Goal: Task Accomplishment & Management: Manage account settings

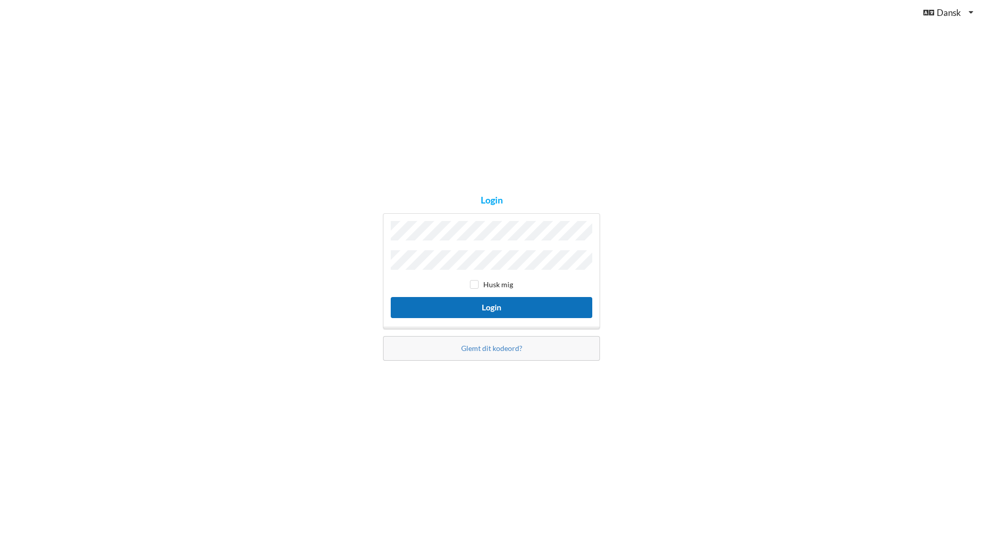
click at [479, 302] on button "Login" at bounding box center [492, 307] width 202 height 21
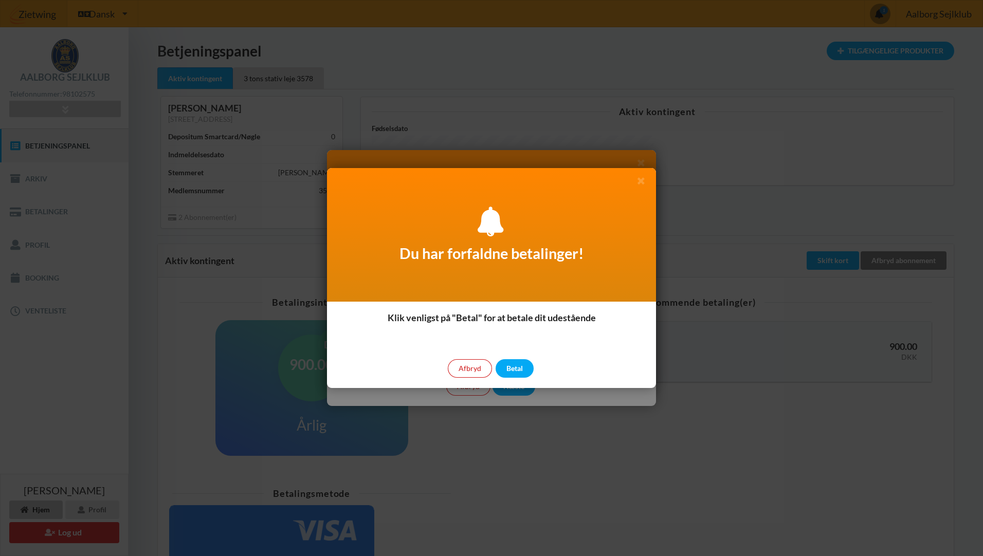
click at [467, 367] on div "Afbryd" at bounding box center [470, 368] width 44 height 19
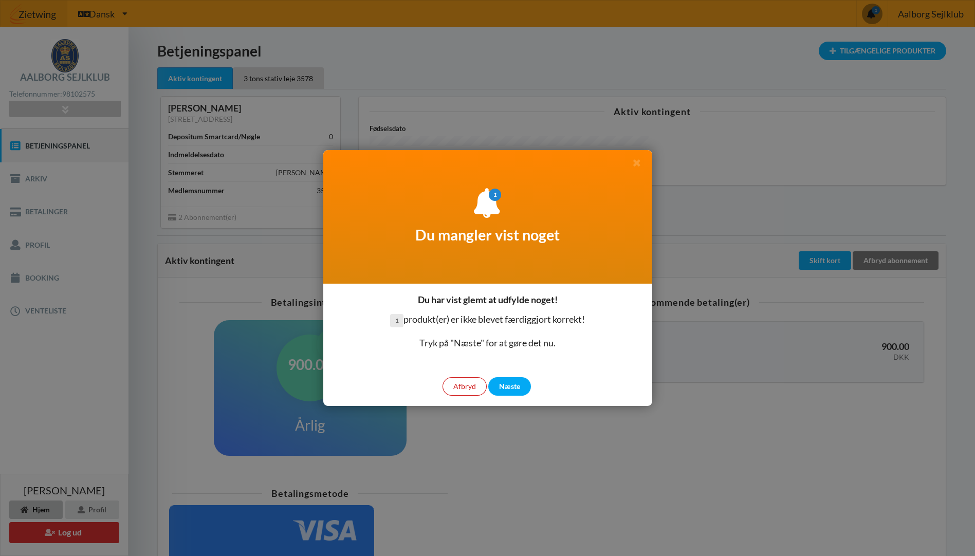
click at [469, 385] on div "Afbryd" at bounding box center [465, 386] width 44 height 19
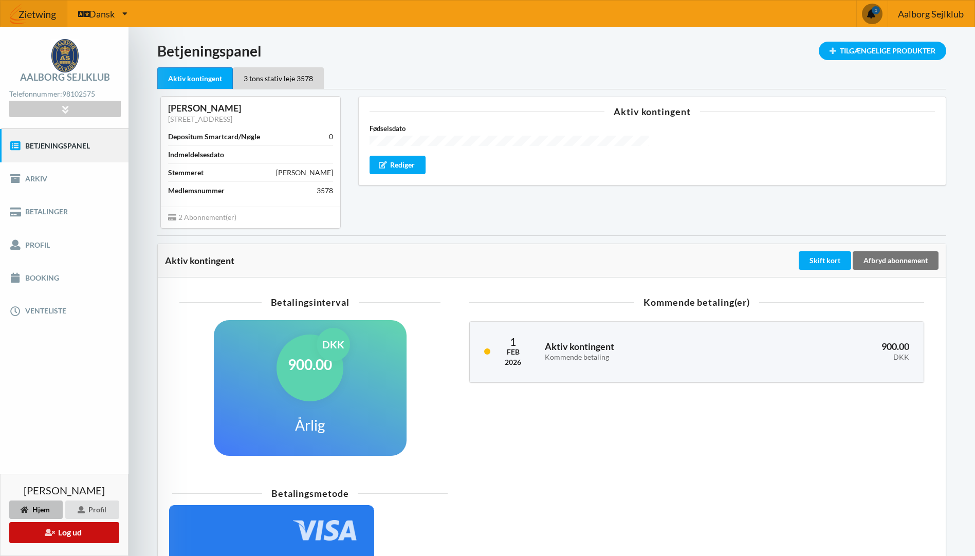
click at [65, 534] on button "Log ud" at bounding box center [64, 532] width 110 height 21
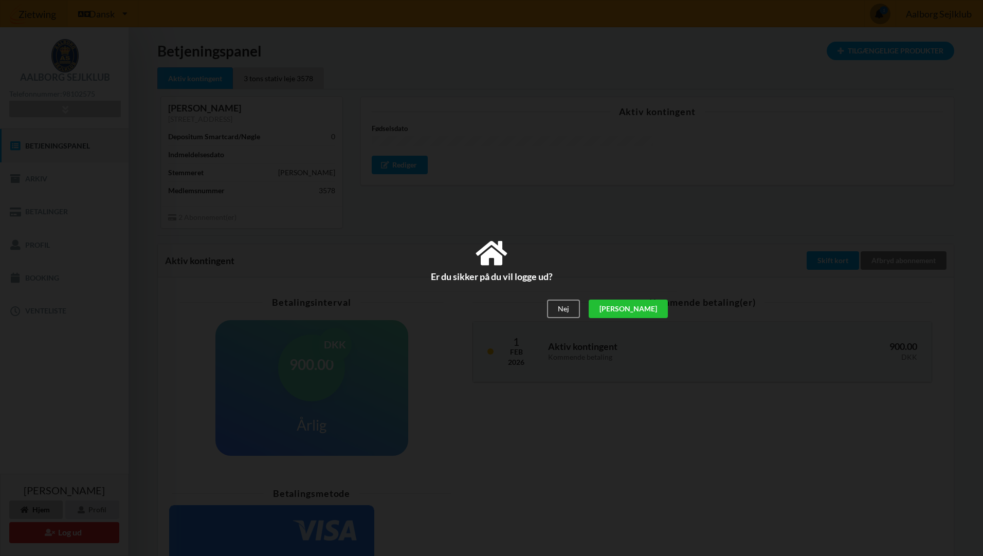
click at [654, 309] on div "[PERSON_NAME]" at bounding box center [628, 309] width 79 height 19
